Goal: Information Seeking & Learning: Understand process/instructions

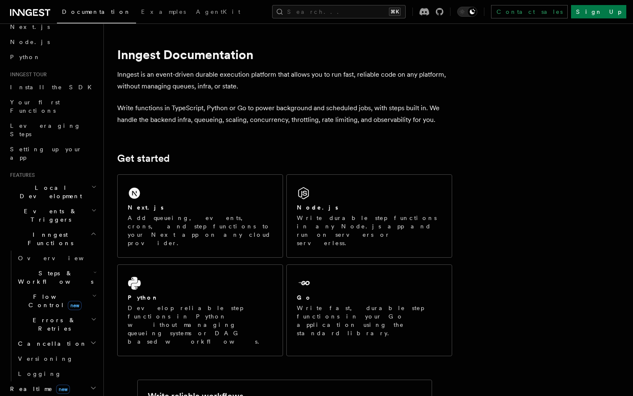
scroll to position [46, 0]
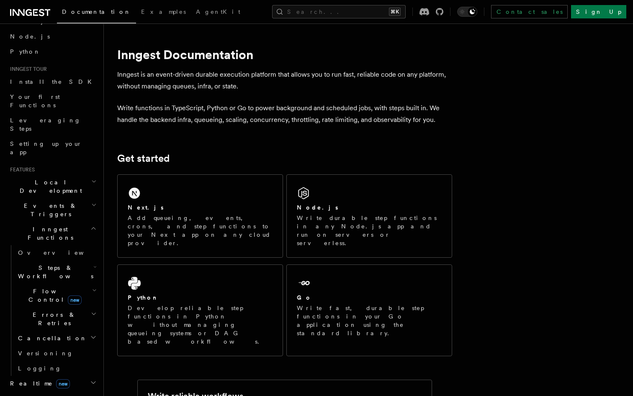
click at [53, 376] on h2 "Realtime new" at bounding box center [53, 383] width 92 height 15
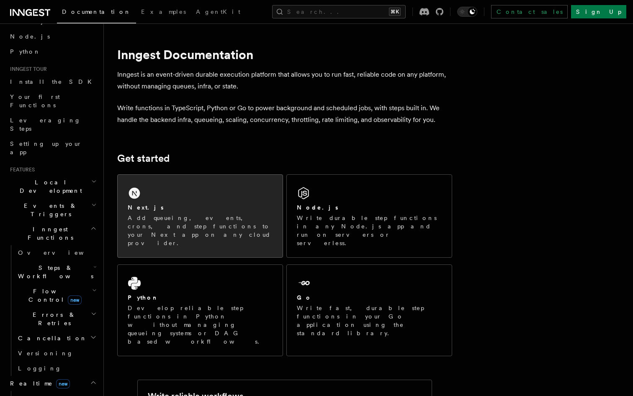
click at [172, 211] on div "Next.js" at bounding box center [200, 207] width 145 height 9
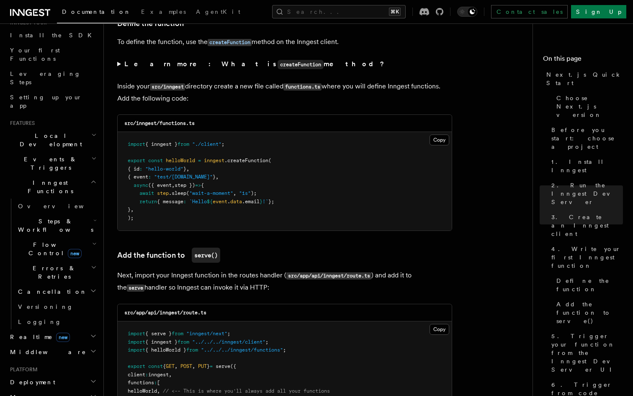
scroll to position [1441, 0]
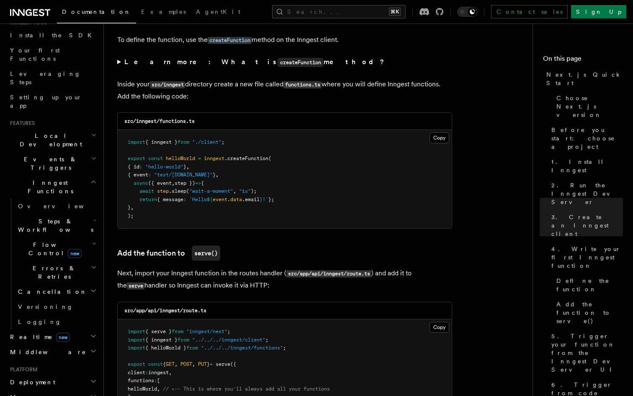
click at [48, 155] on span "Events & Triggers" at bounding box center [49, 163] width 85 height 17
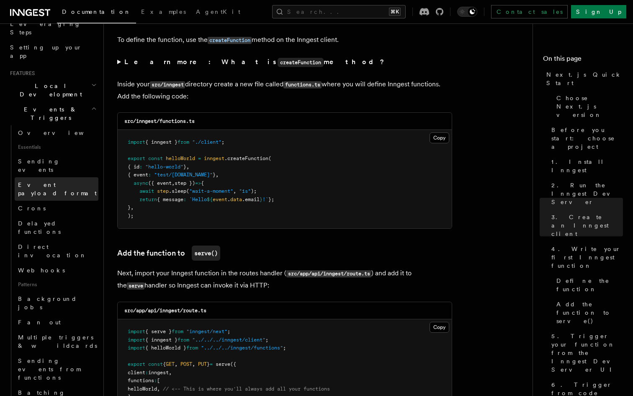
scroll to position [143, 0]
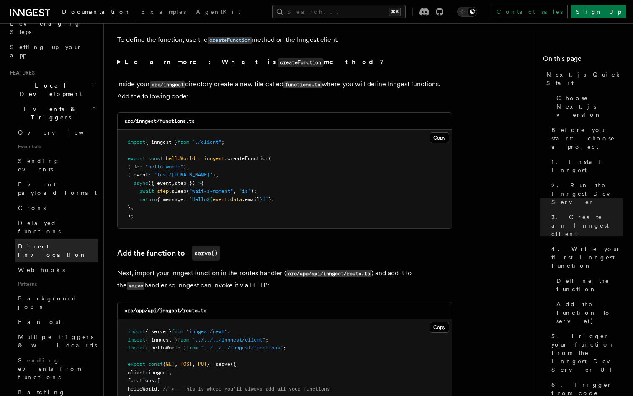
click at [49, 243] on span "Direct invocation" at bounding box center [52, 250] width 69 height 15
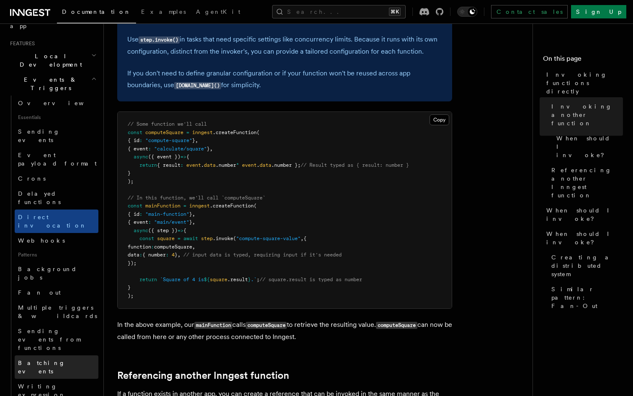
scroll to position [173, 0]
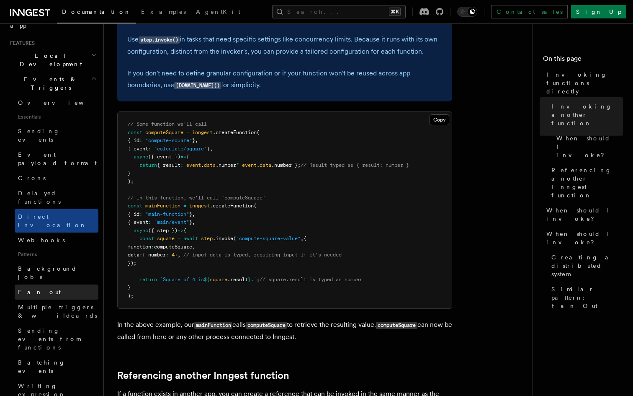
click at [40, 284] on link "Fan out" at bounding box center [57, 291] width 84 height 15
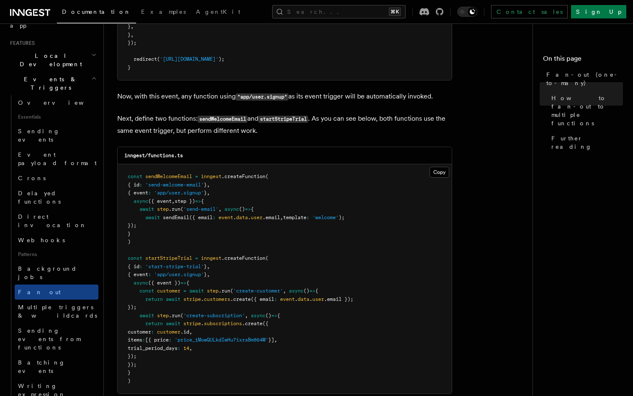
scroll to position [692, 0]
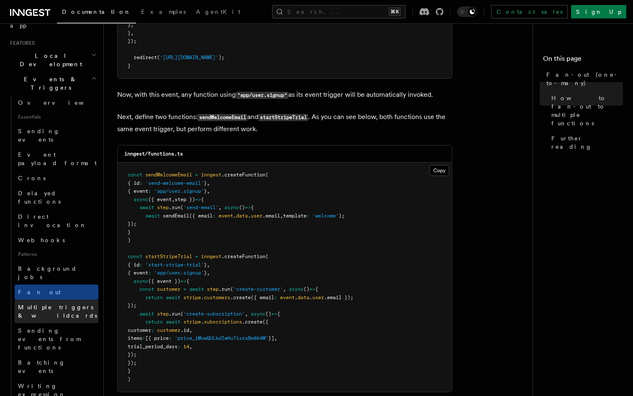
click at [46, 303] on span "Multiple triggers & wildcards" at bounding box center [58, 311] width 80 height 17
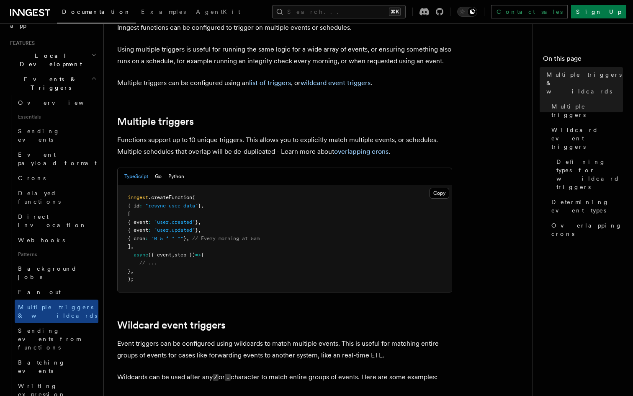
scroll to position [57, 0]
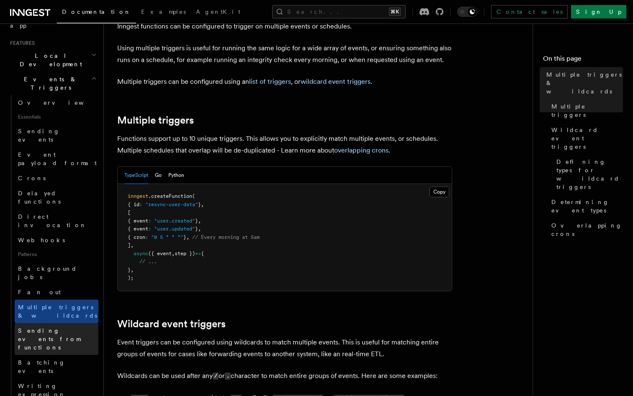
click at [55, 327] on span "Sending events from functions" at bounding box center [49, 338] width 62 height 23
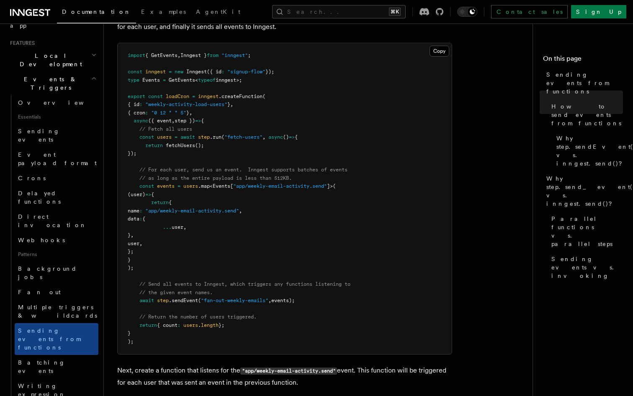
scroll to position [330, 0]
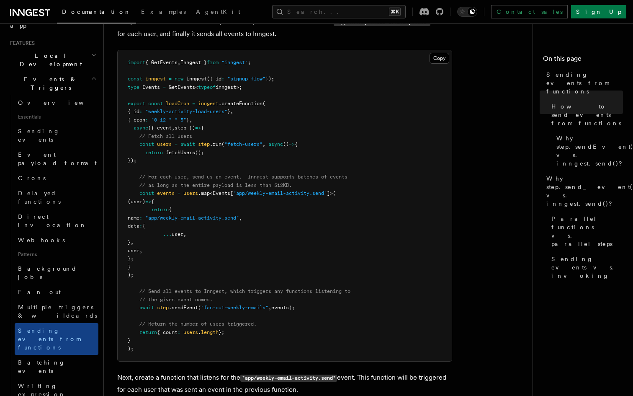
drag, startPoint x: 147, startPoint y: 276, endPoint x: 108, endPoint y: 196, distance: 89.5
copy code "const events = users .map < Events [ "app/weekly-email-activity.send" ]>( (user…"
click at [234, 237] on pre "import { GetEvents , Inngest } from "inngest" ; const inngest = new Inngest ({ …" at bounding box center [285, 205] width 334 height 311
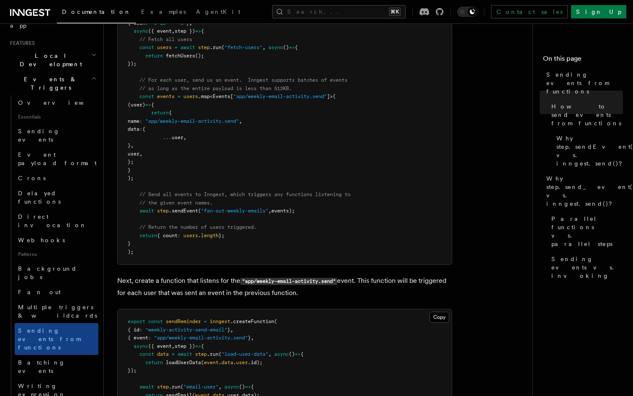
scroll to position [434, 0]
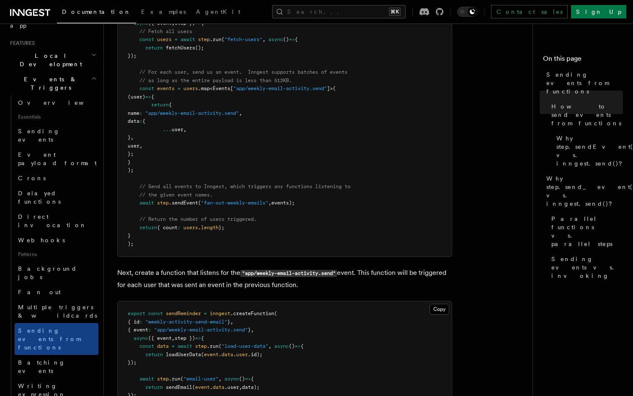
click at [150, 170] on pre "import { GetEvents , Inngest } from "inngest" ; const inngest = new Inngest ({ …" at bounding box center [285, 101] width 334 height 311
drag, startPoint x: 306, startPoint y: 203, endPoint x: 115, endPoint y: 89, distance: 222.0
click at [115, 89] on div "Features Events & Triggers Sending events from functions In some workflows or p…" at bounding box center [335, 325] width 462 height 1519
copy code "const events = users .map < Events [ "app/weekly-email-activity.send" ]>( (user…"
click at [302, 257] on div "Copy Copied import { GetEvents , Inngest } from "inngest" ; const inngest = new…" at bounding box center [284, 101] width 335 height 312
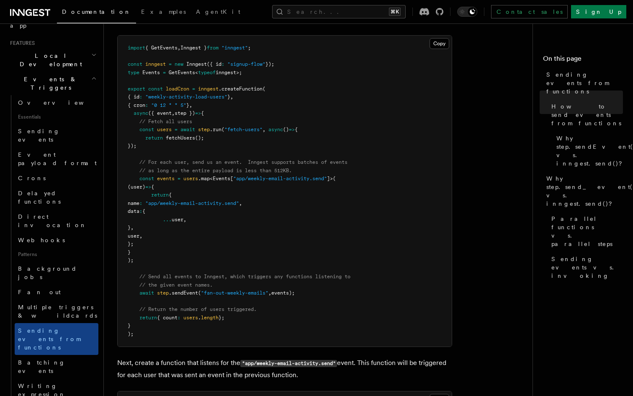
scroll to position [343, 0]
drag, startPoint x: 253, startPoint y: 76, endPoint x: 121, endPoint y: 71, distance: 131.6
click at [121, 71] on pre "import { GetEvents , Inngest } from "inngest" ; const inngest = new Inngest ({ …" at bounding box center [285, 191] width 334 height 311
copy span "type Events = GetEvents < typeof inngest>;"
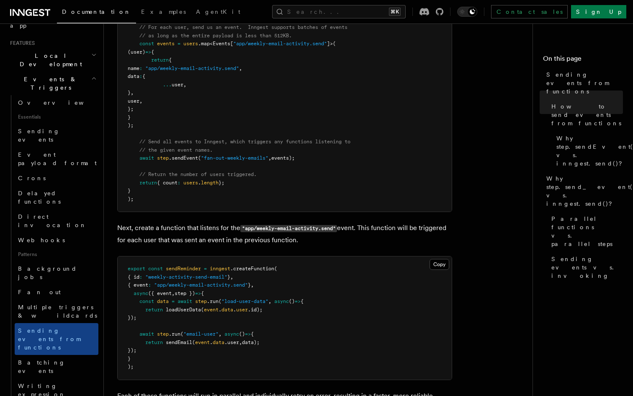
scroll to position [468, 0]
